Goal: Information Seeking & Learning: Learn about a topic

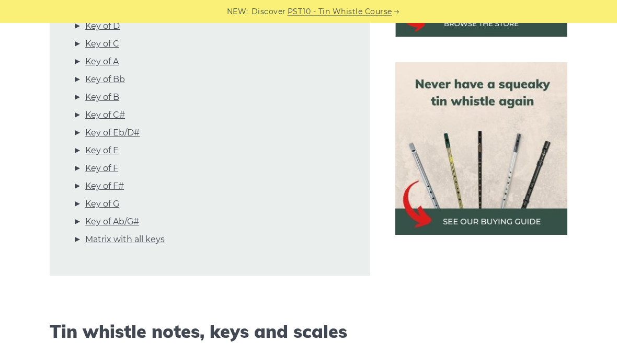
click at [101, 19] on div "NEW: Discover PST10 - Tin Whistle Course" at bounding box center [308, 11] width 617 height 23
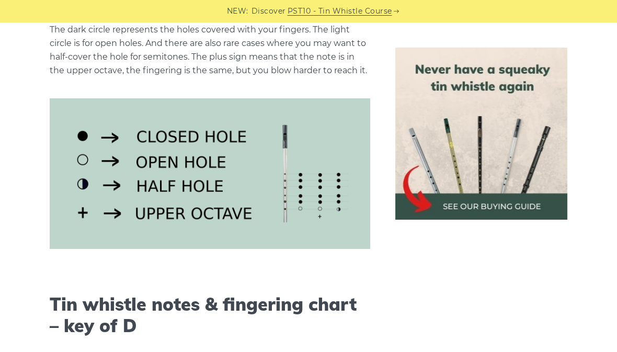
scroll to position [1408, 0]
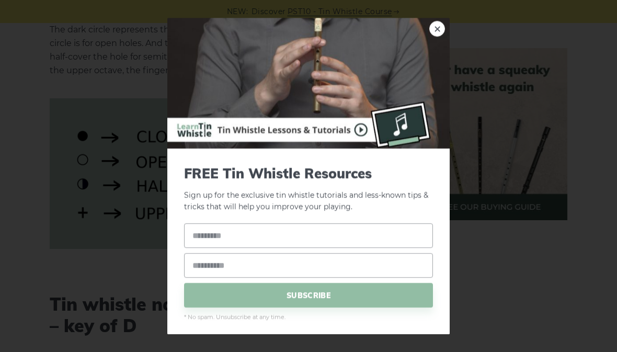
click at [435, 37] on link "×" at bounding box center [437, 29] width 16 height 16
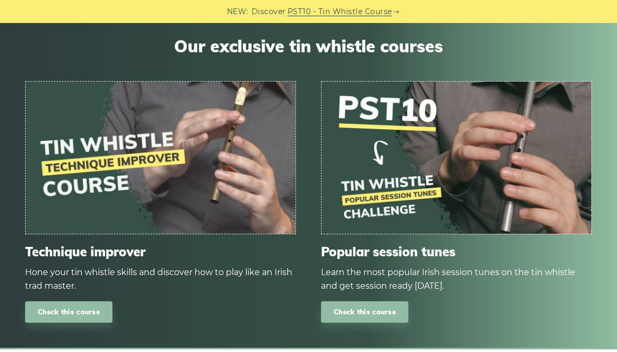
scroll to position [6160, 0]
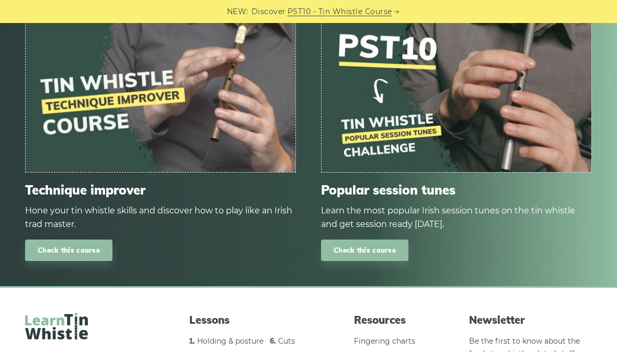
click at [72, 239] on link "Check this course" at bounding box center [68, 249] width 87 height 21
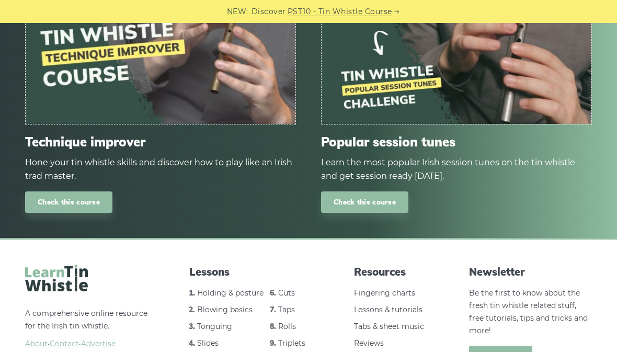
click at [221, 321] on link "Tonguing" at bounding box center [214, 325] width 35 height 9
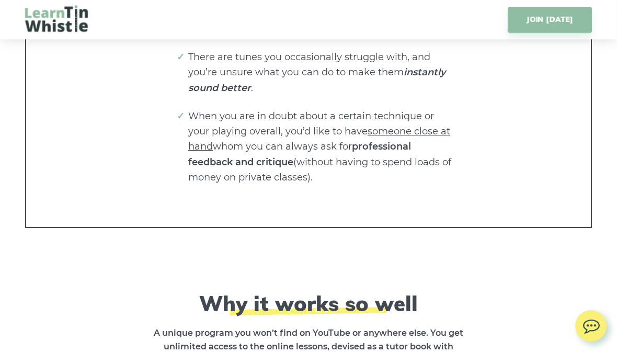
scroll to position [2674, 0]
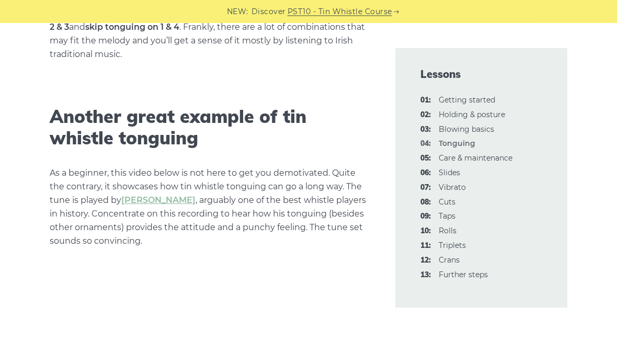
scroll to position [3034, 0]
click at [447, 182] on link "07: Vibrato" at bounding box center [452, 186] width 27 height 9
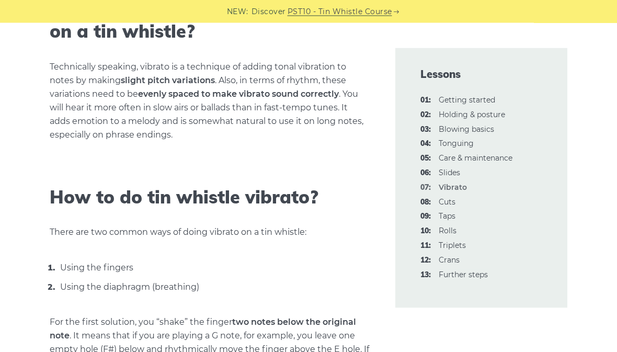
scroll to position [424, 0]
click at [452, 168] on link "06: Slides" at bounding box center [449, 172] width 21 height 9
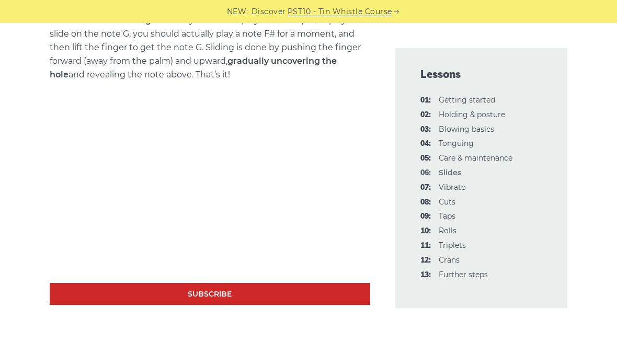
scroll to position [486, 0]
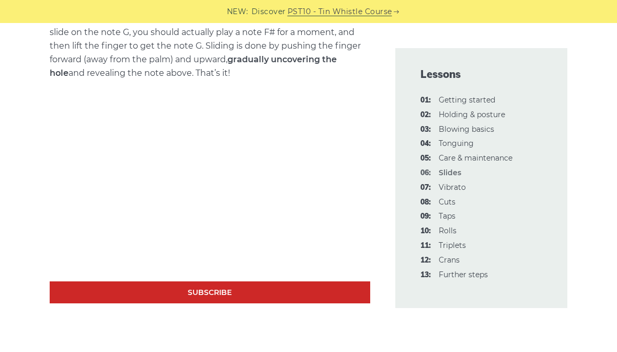
click at [457, 197] on li "08: Cuts" at bounding box center [481, 202] width 122 height 13
click at [446, 199] on link "08: Cuts" at bounding box center [447, 201] width 17 height 9
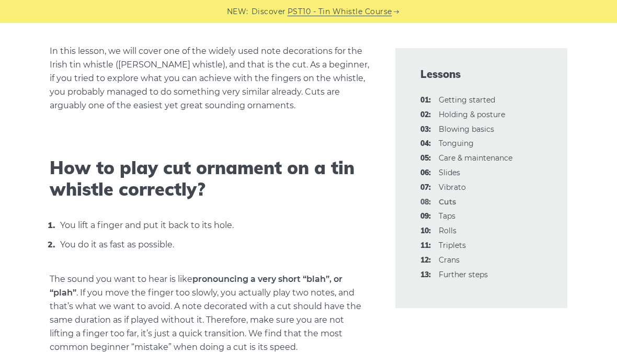
scroll to position [255, 0]
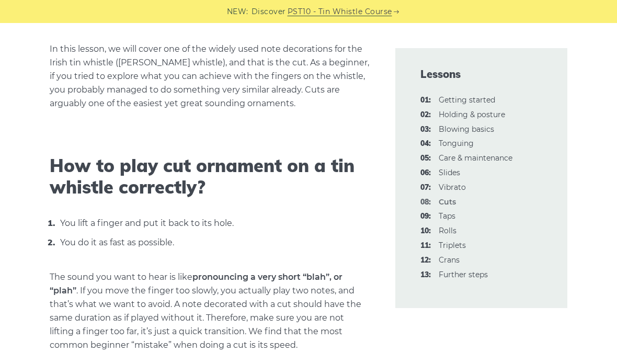
click at [449, 226] on link "10: Rolls" at bounding box center [448, 230] width 18 height 9
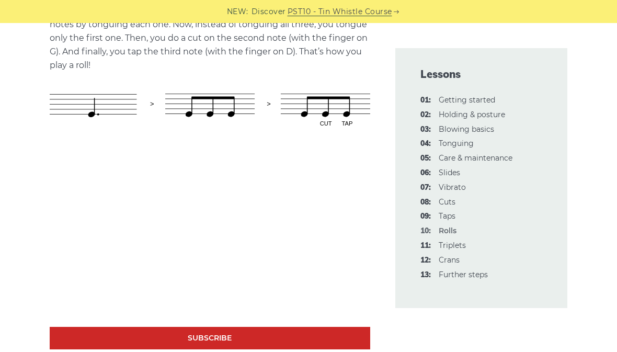
scroll to position [615, 0]
